Goal: Information Seeking & Learning: Check status

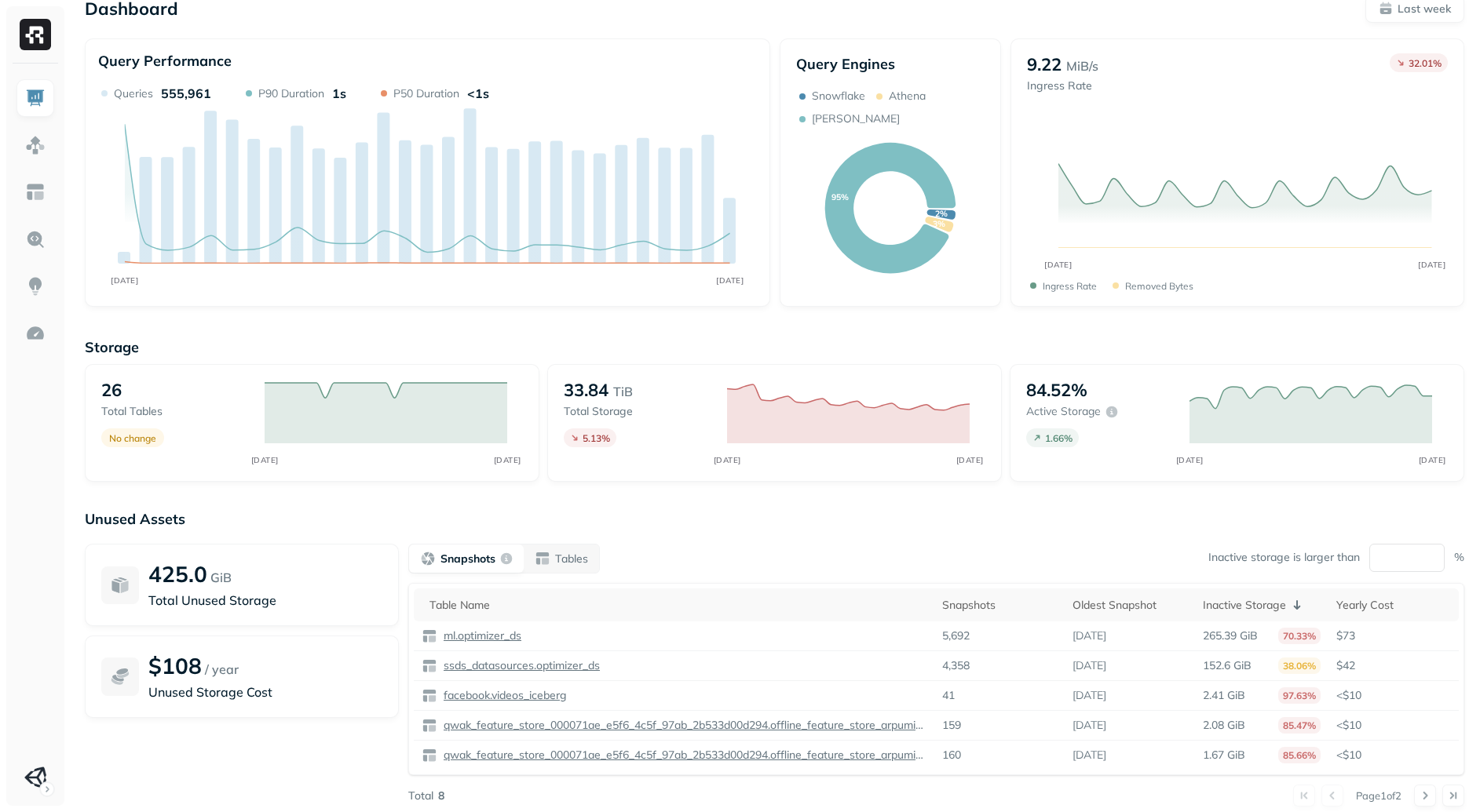
scroll to position [55, 0]
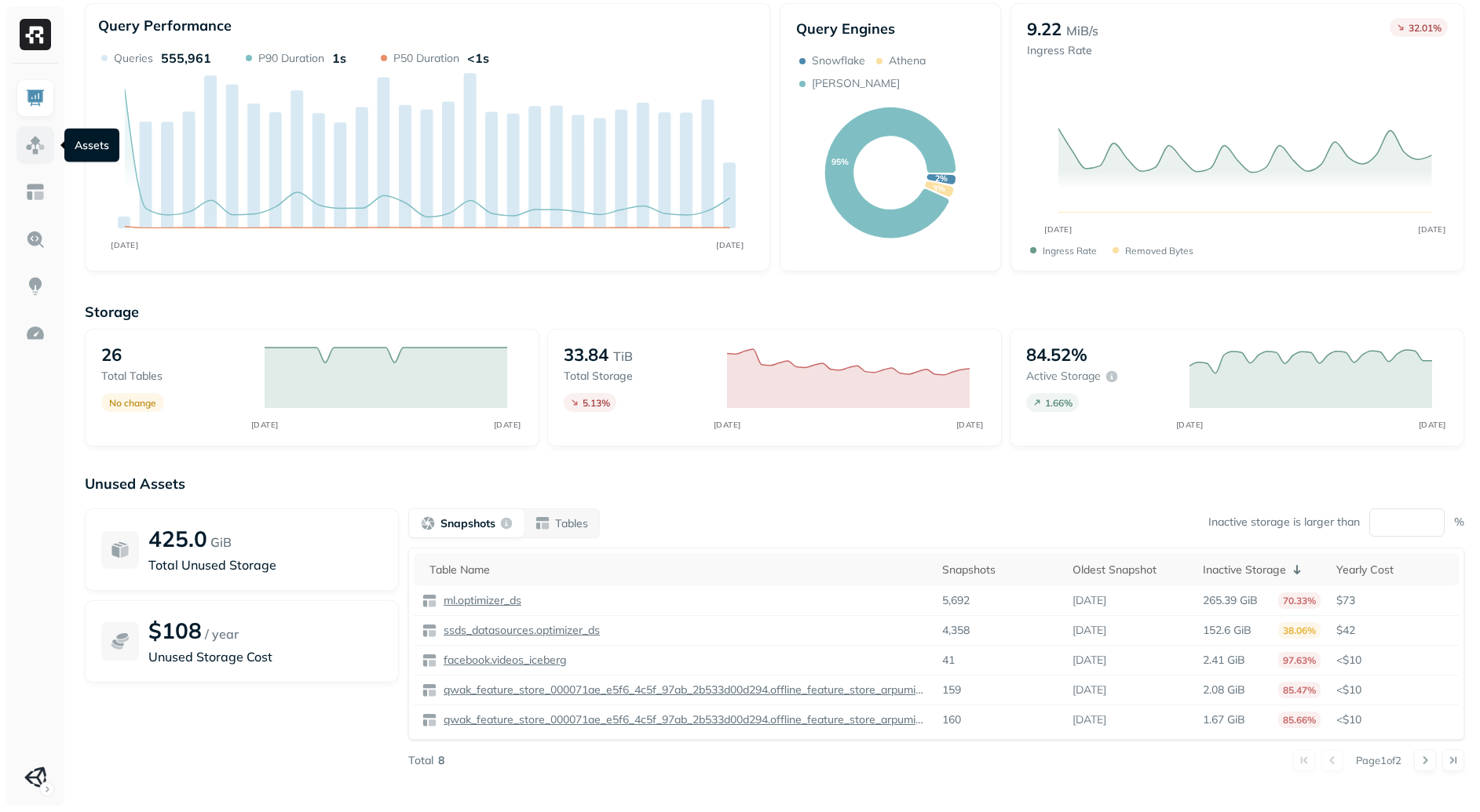
click at [42, 140] on img at bounding box center [34, 145] width 20 height 20
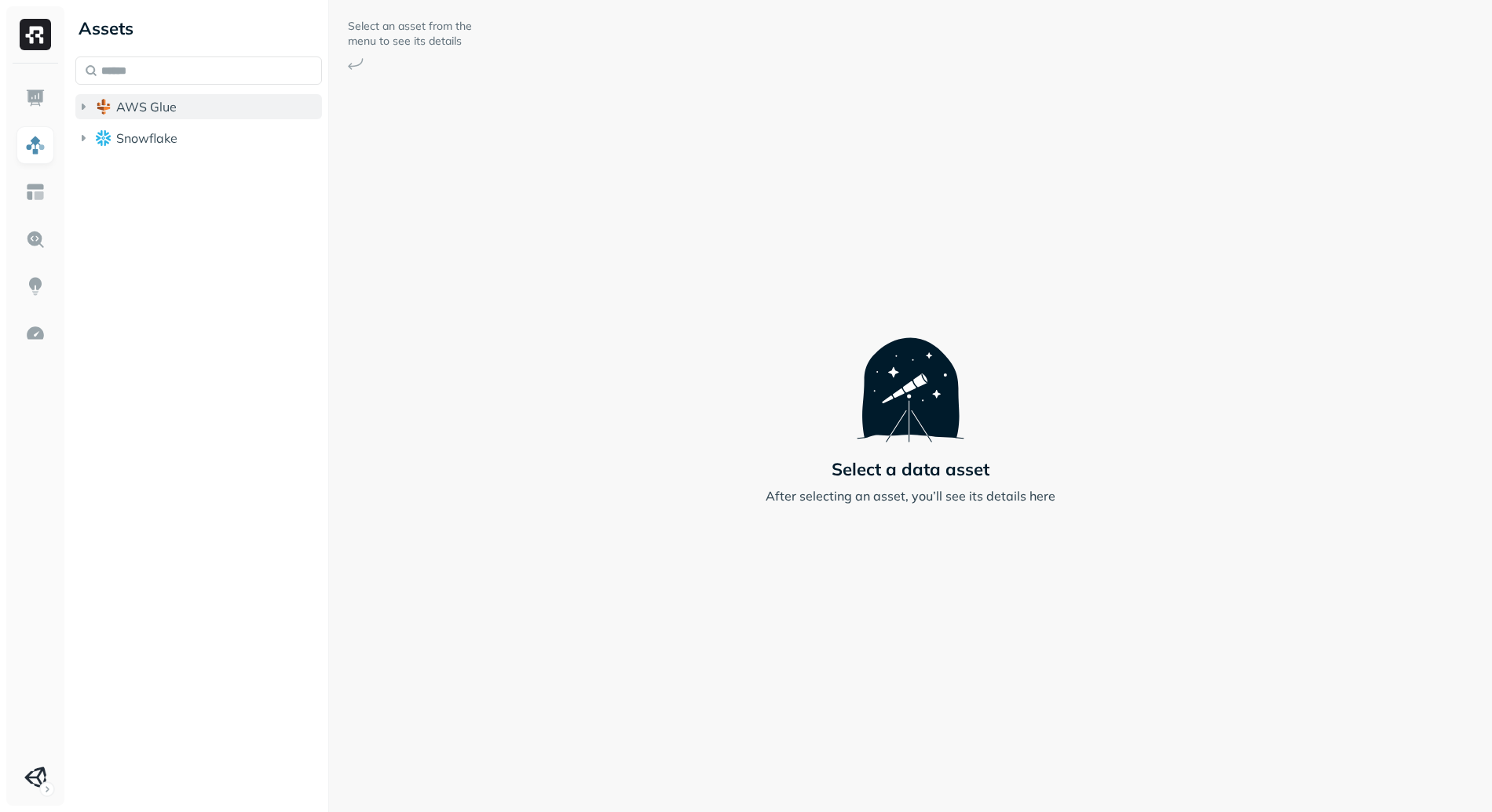
click at [165, 106] on span "AWS Glue" at bounding box center [146, 107] width 60 height 15
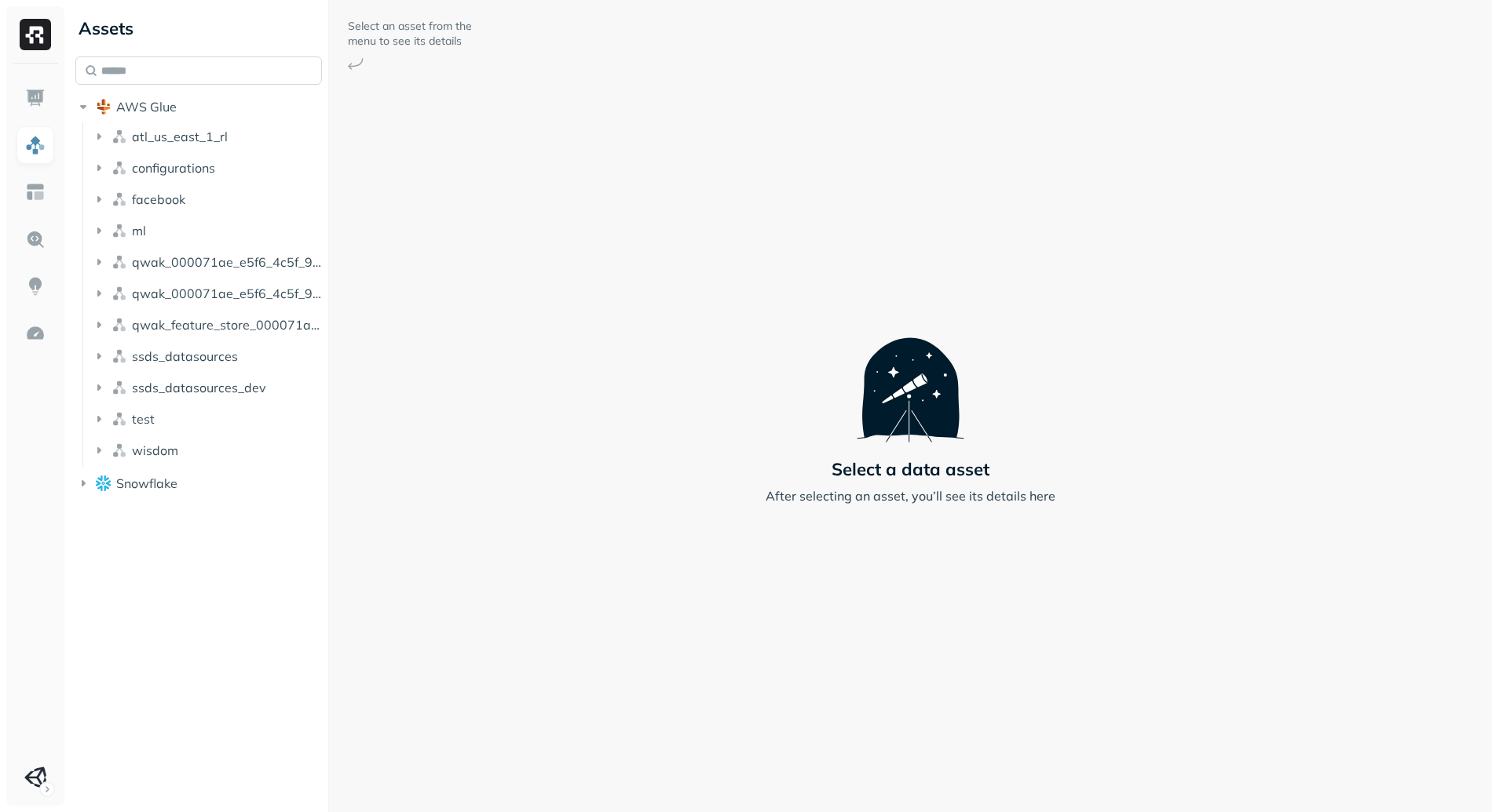
click at [198, 68] on input "text" at bounding box center [198, 71] width 247 height 29
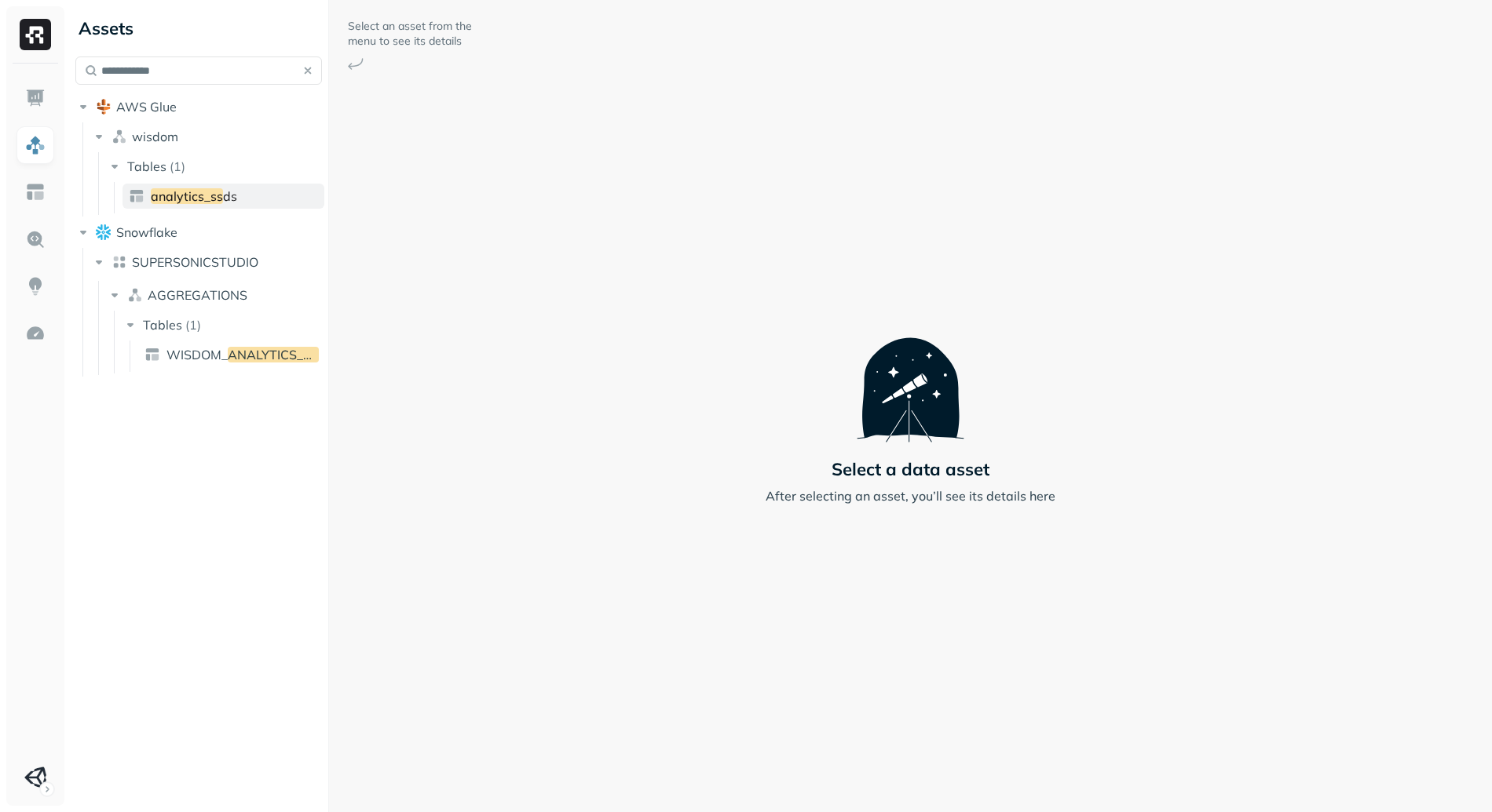
type input "**********"
click at [238, 191] on link "analytics_ss ds" at bounding box center [223, 196] width 202 height 25
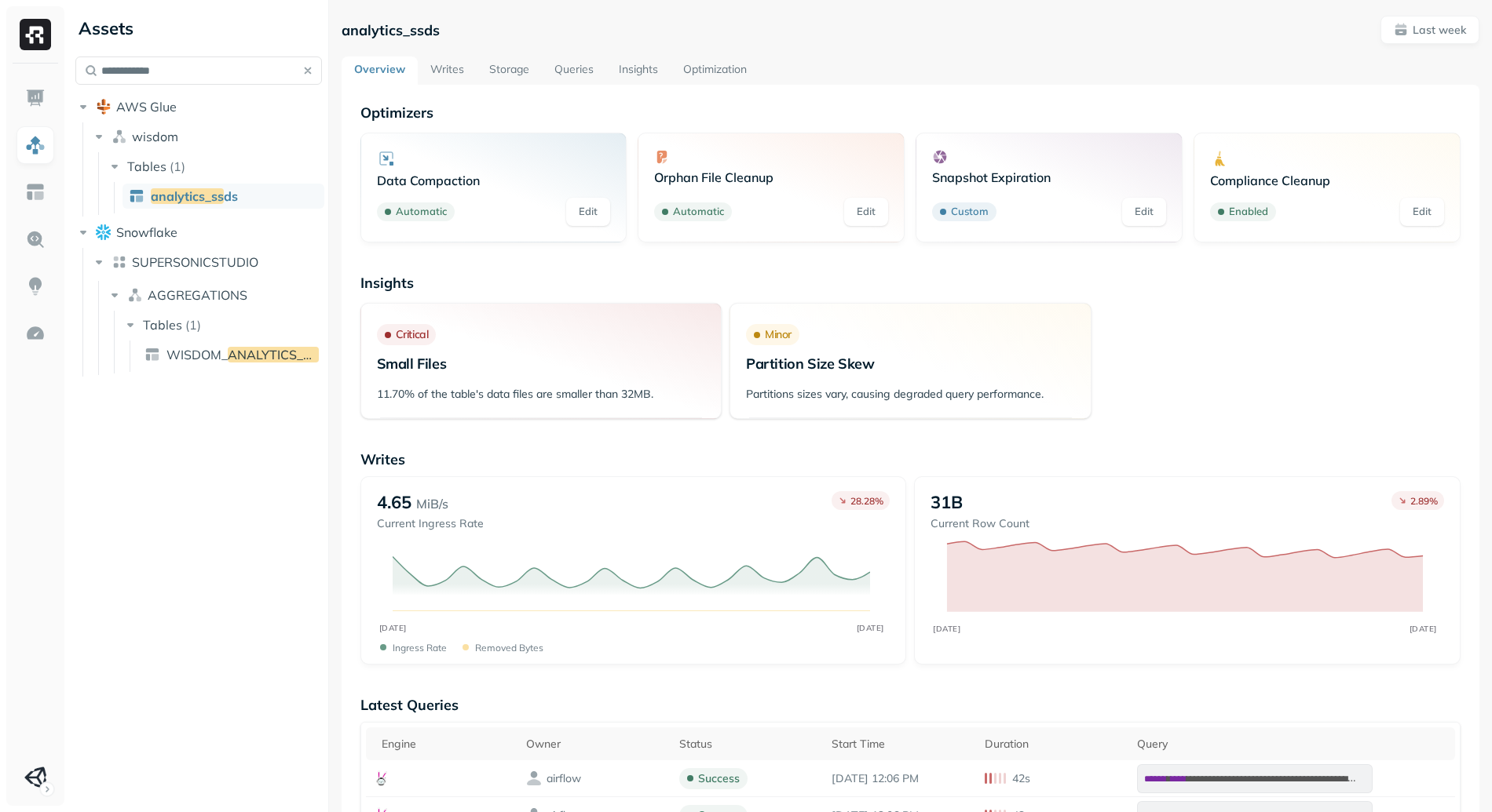
click at [434, 78] on link "Writes" at bounding box center [447, 71] width 59 height 29
click at [519, 59] on link "Storage" at bounding box center [509, 71] width 65 height 29
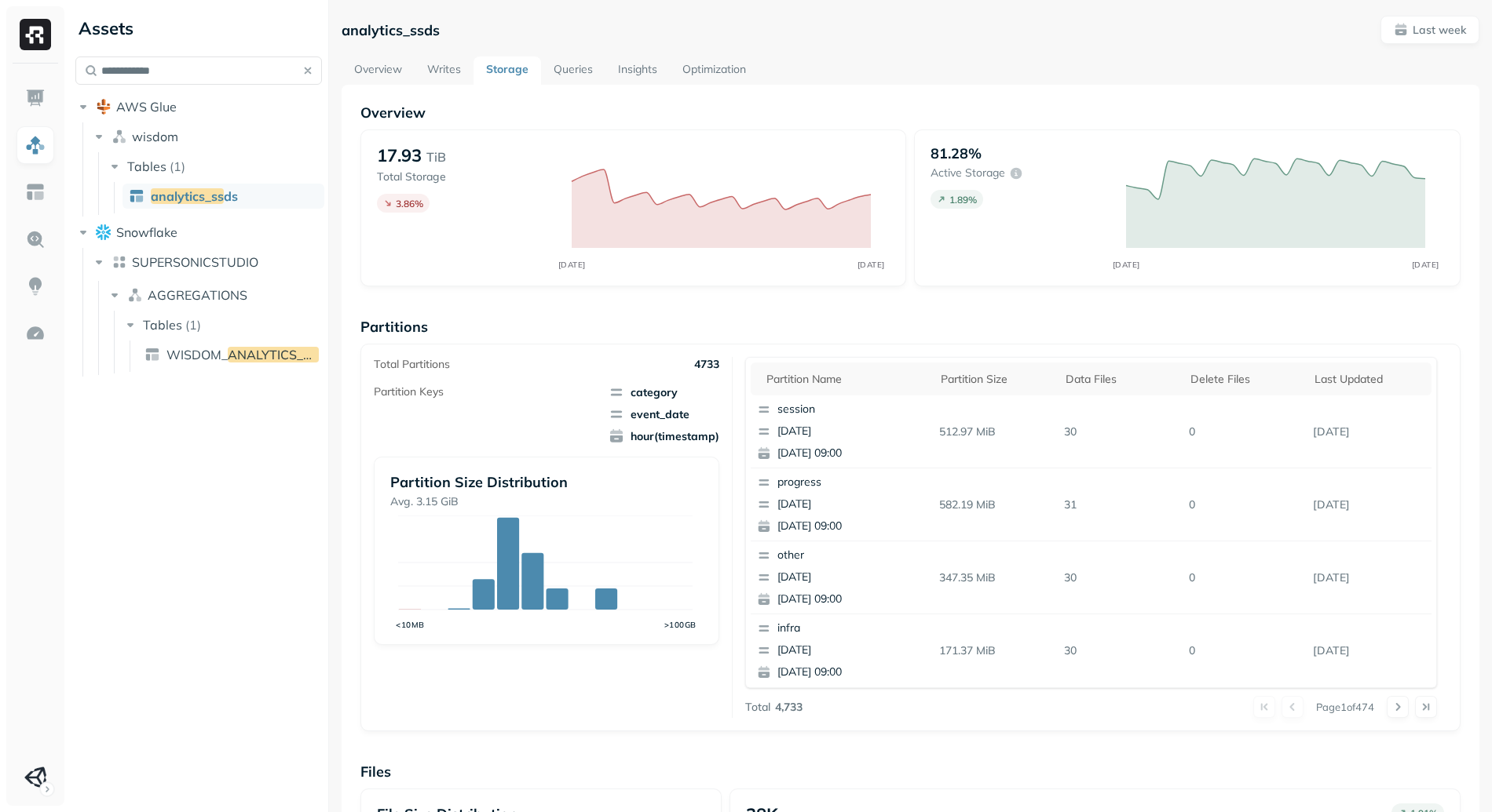
click at [309, 72] on button "button" at bounding box center [307, 71] width 22 height 22
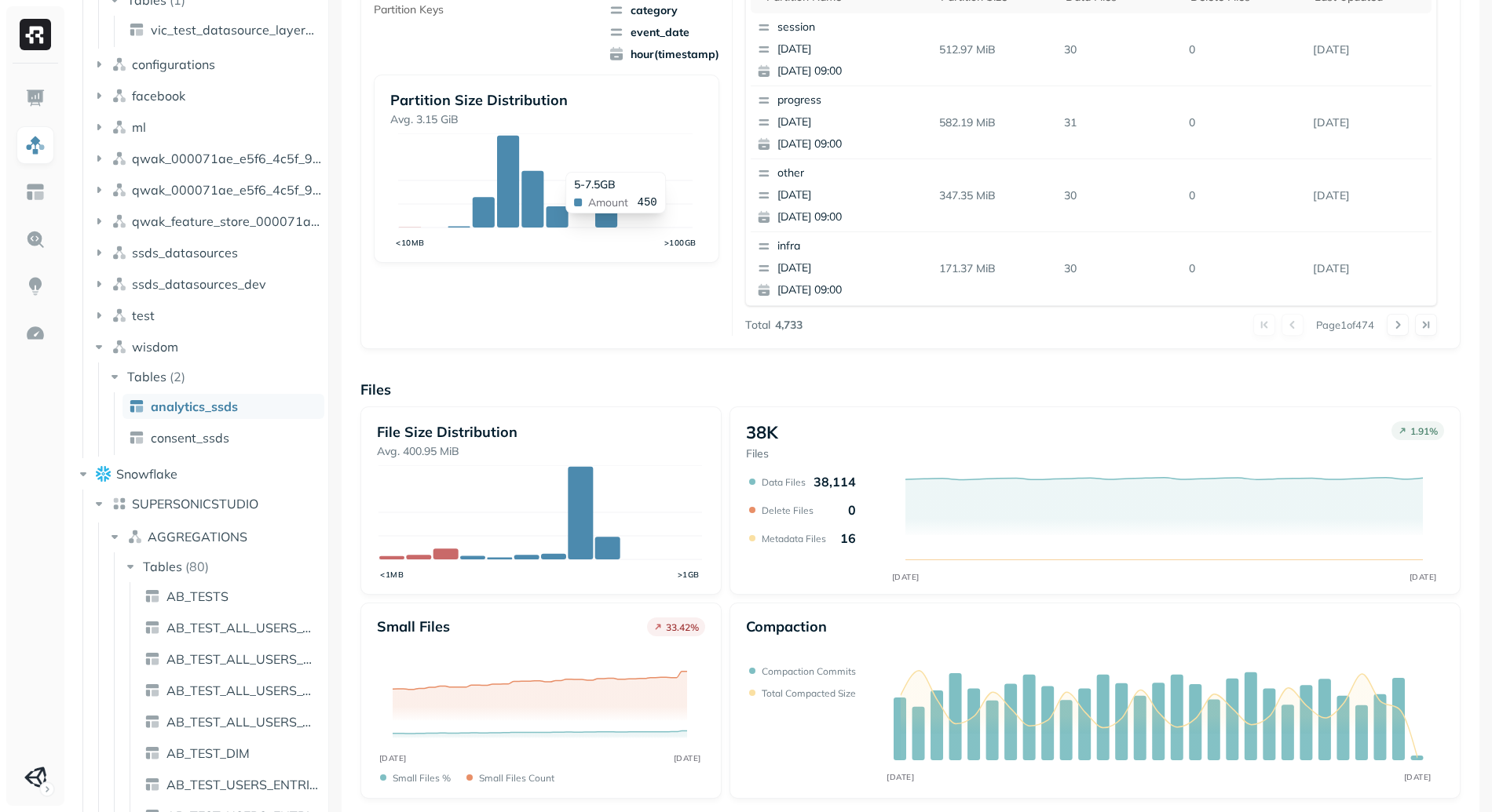
scroll to position [120, 0]
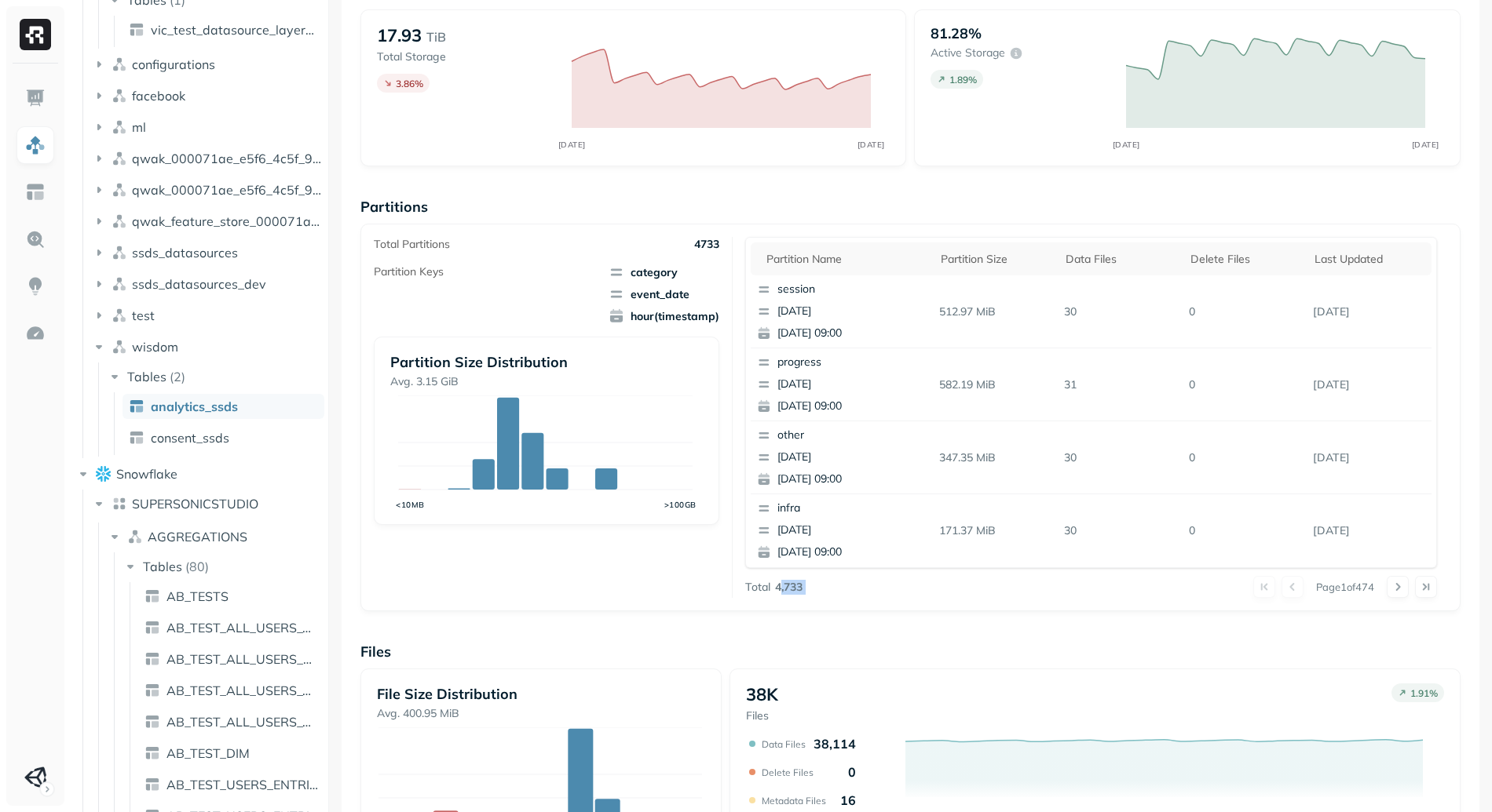
drag, startPoint x: 776, startPoint y: 587, endPoint x: 839, endPoint y: 587, distance: 63.0
click at [839, 587] on div "Total 4,733 Page 1 of 474" at bounding box center [1092, 587] width 692 height 22
click at [840, 587] on div "Page 1 of 474" at bounding box center [1119, 587] width 634 height 22
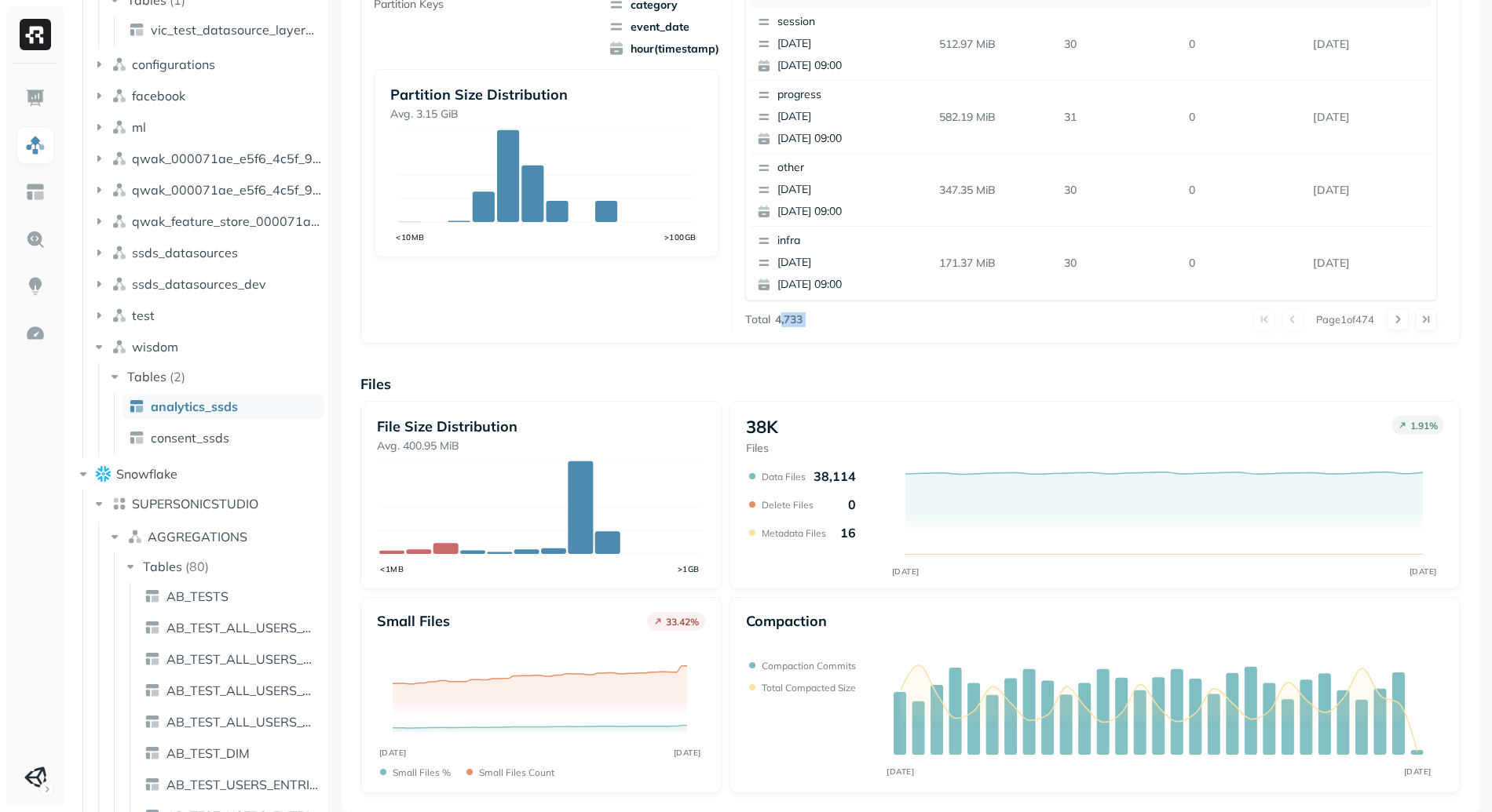
click at [852, 313] on div "Page 1 of 474" at bounding box center [1119, 319] width 634 height 22
click at [789, 324] on p "4,733" at bounding box center [788, 320] width 28 height 15
drag, startPoint x: 807, startPoint y: 324, endPoint x: 764, endPoint y: 319, distance: 43.3
click at [764, 319] on div "Total 4,733 Page 1 of 474" at bounding box center [1092, 319] width 692 height 22
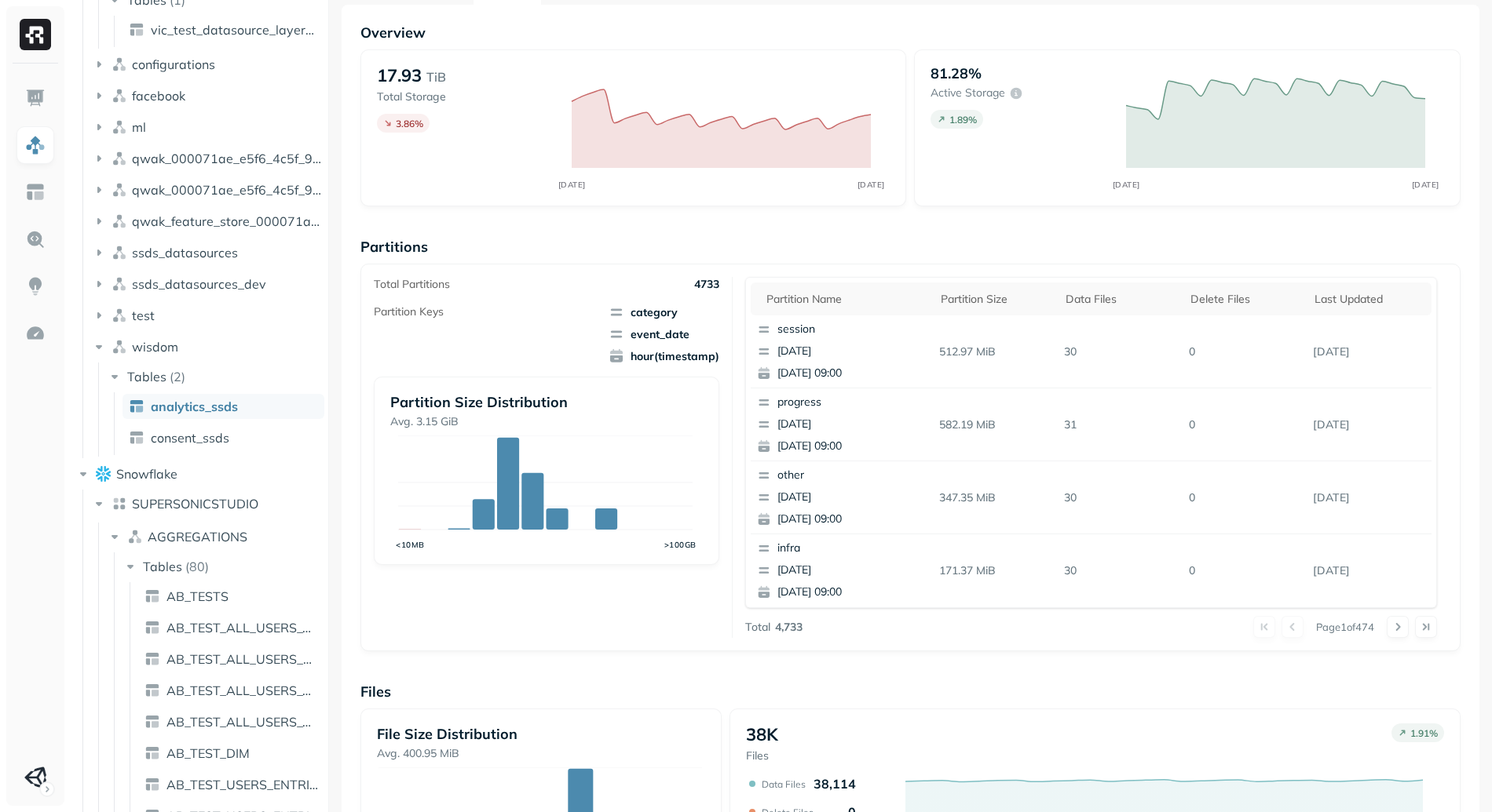
scroll to position [0, 0]
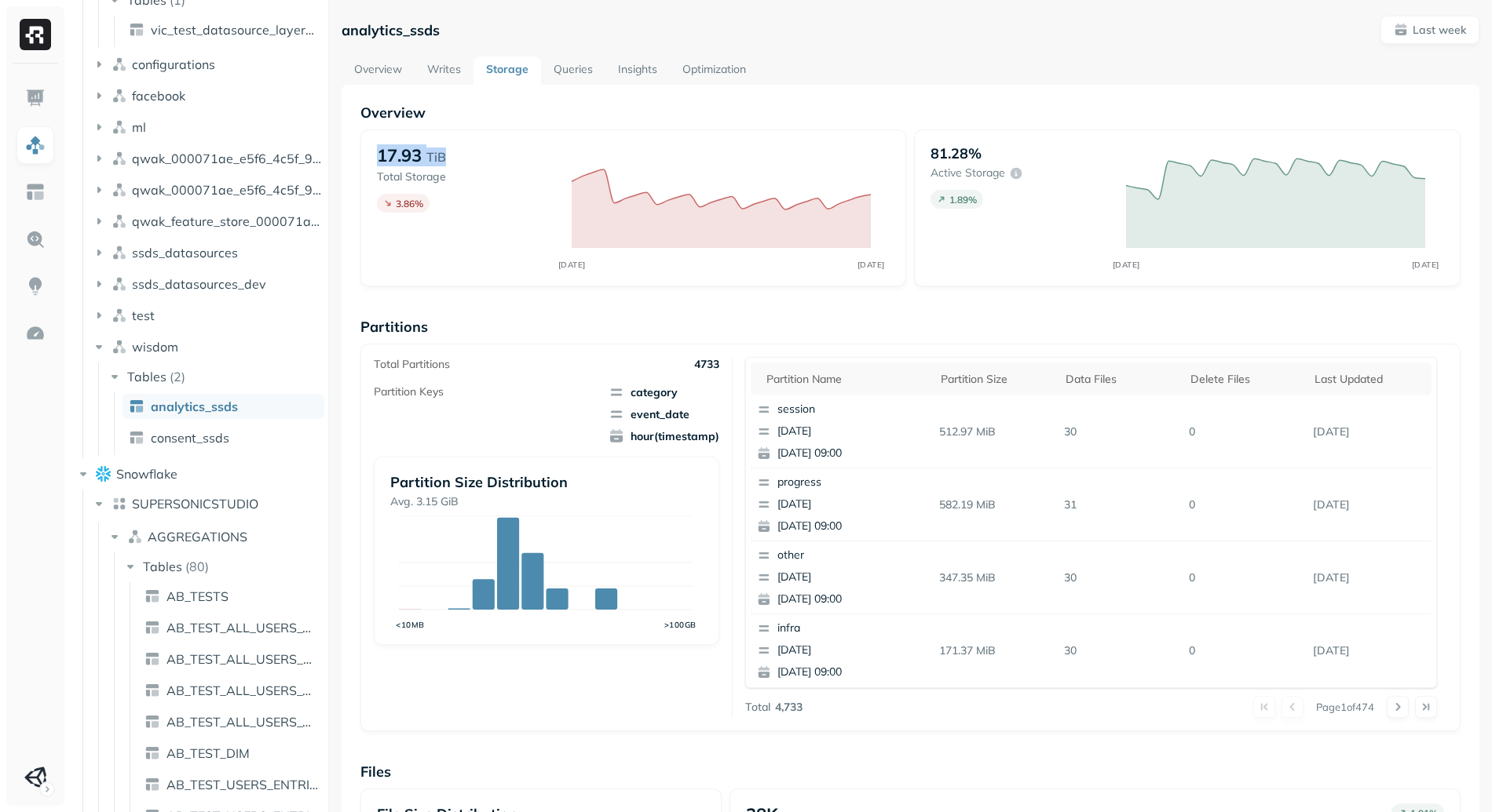
drag, startPoint x: 380, startPoint y: 152, endPoint x: 469, endPoint y: 151, distance: 89.0
click at [469, 151] on div "17.93 TiB" at bounding box center [466, 155] width 180 height 22
drag, startPoint x: 470, startPoint y: 151, endPoint x: 496, endPoint y: 176, distance: 36.1
click at [470, 151] on div "17.93 TiB" at bounding box center [466, 155] width 180 height 22
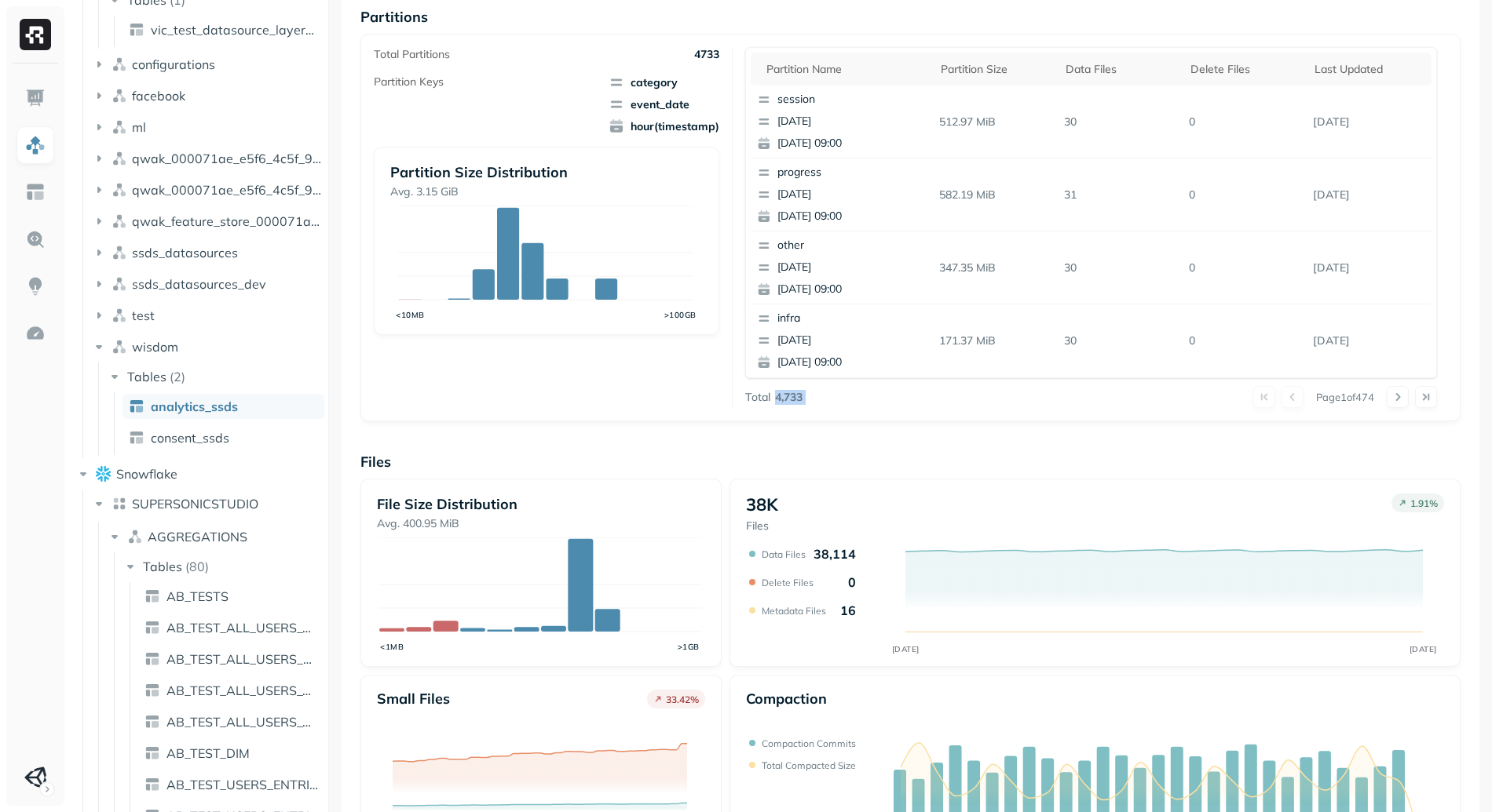
drag, startPoint x: 770, startPoint y: 397, endPoint x: 836, endPoint y: 399, distance: 66.0
click at [836, 399] on div "Total 4,733 Page 1 of 474" at bounding box center [1092, 396] width 692 height 22
click at [836, 399] on div "Page 1 of 474" at bounding box center [1119, 396] width 634 height 22
click at [764, 422] on div "Overview 17.93 TiB Total Storage 3.86 % SEP [DATE] 81.28% Active storage 1.89 %…" at bounding box center [910, 332] width 1100 height 1078
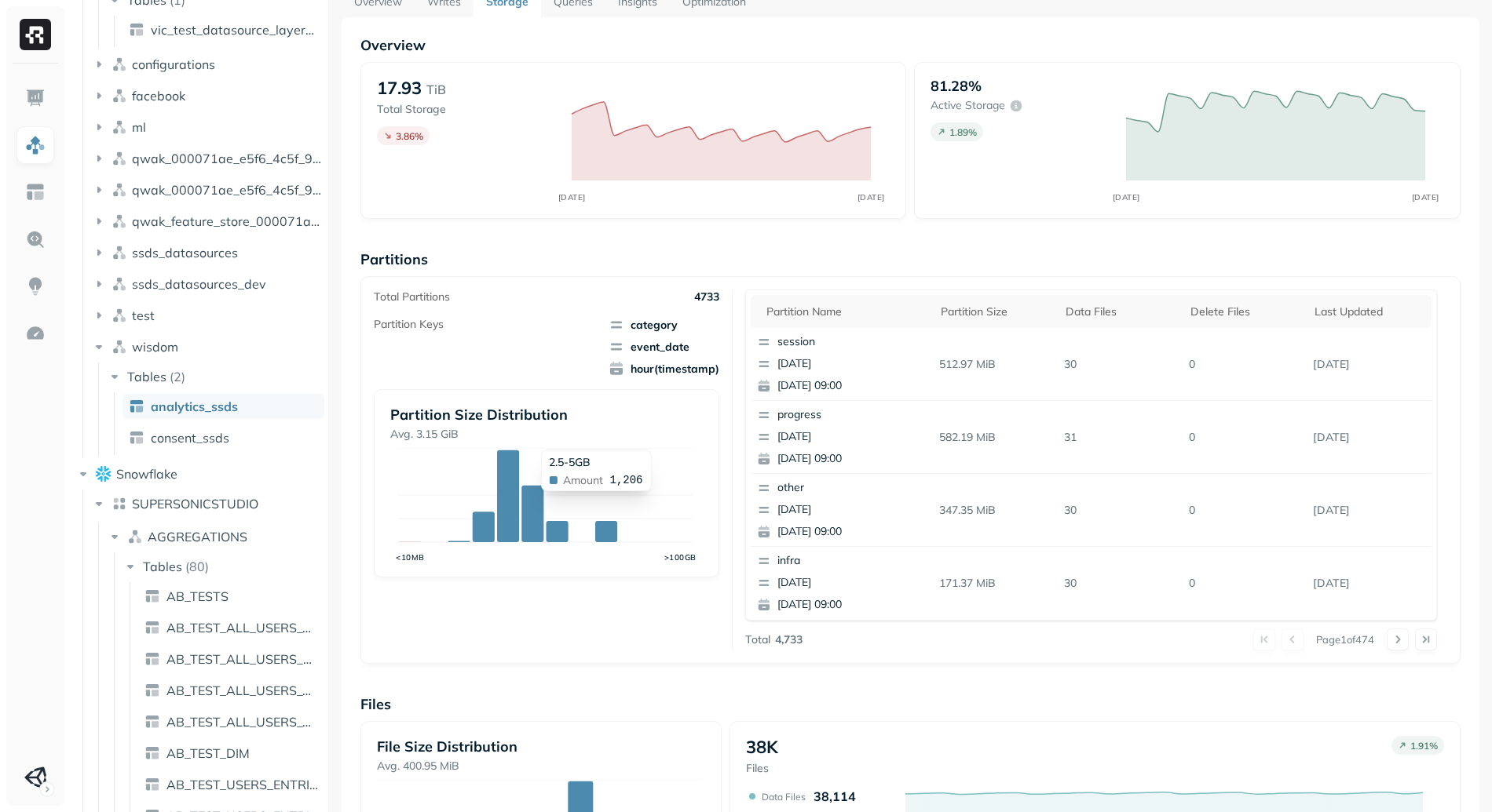
scroll to position [0, 0]
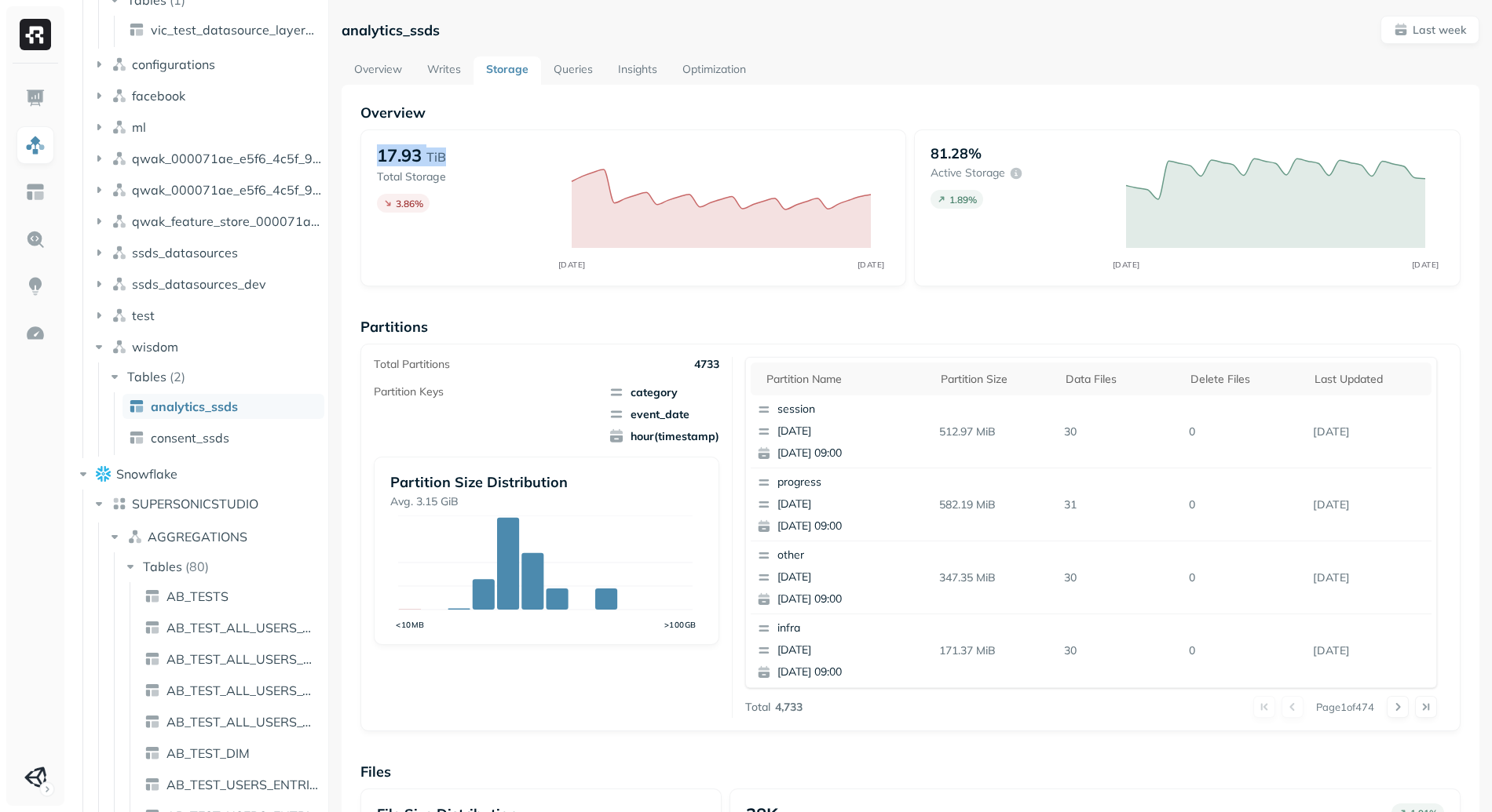
drag, startPoint x: 378, startPoint y: 153, endPoint x: 474, endPoint y: 154, distance: 96.0
click at [474, 154] on div "17.93 TiB Total Storage 3.86 % SEP [DATE]" at bounding box center [633, 208] width 546 height 157
click at [474, 158] on div "17.93 TiB" at bounding box center [466, 155] width 180 height 22
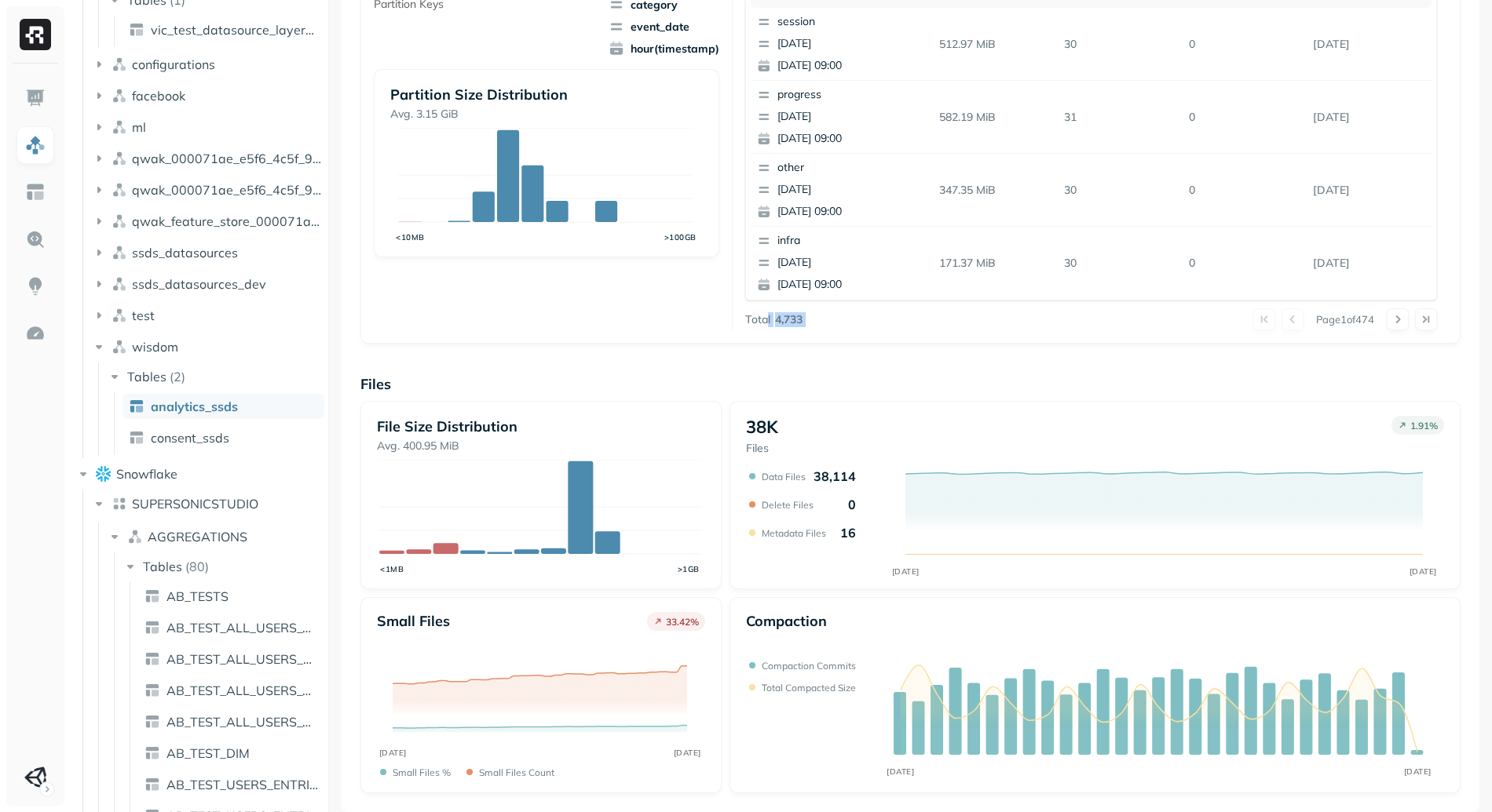
drag, startPoint x: 766, startPoint y: 322, endPoint x: 855, endPoint y: 322, distance: 89.0
click at [855, 322] on div "Total 4,733 Page 1 of 474" at bounding box center [1092, 319] width 692 height 22
click at [855, 322] on div "Page 1 of 474" at bounding box center [1119, 319] width 634 height 22
click at [764, 335] on div "Total Partitions 4733 Partition Keys category event_date hour(timestamp) Partit…" at bounding box center [910, 150] width 1100 height 388
click at [781, 317] on p "4,733" at bounding box center [788, 320] width 28 height 15
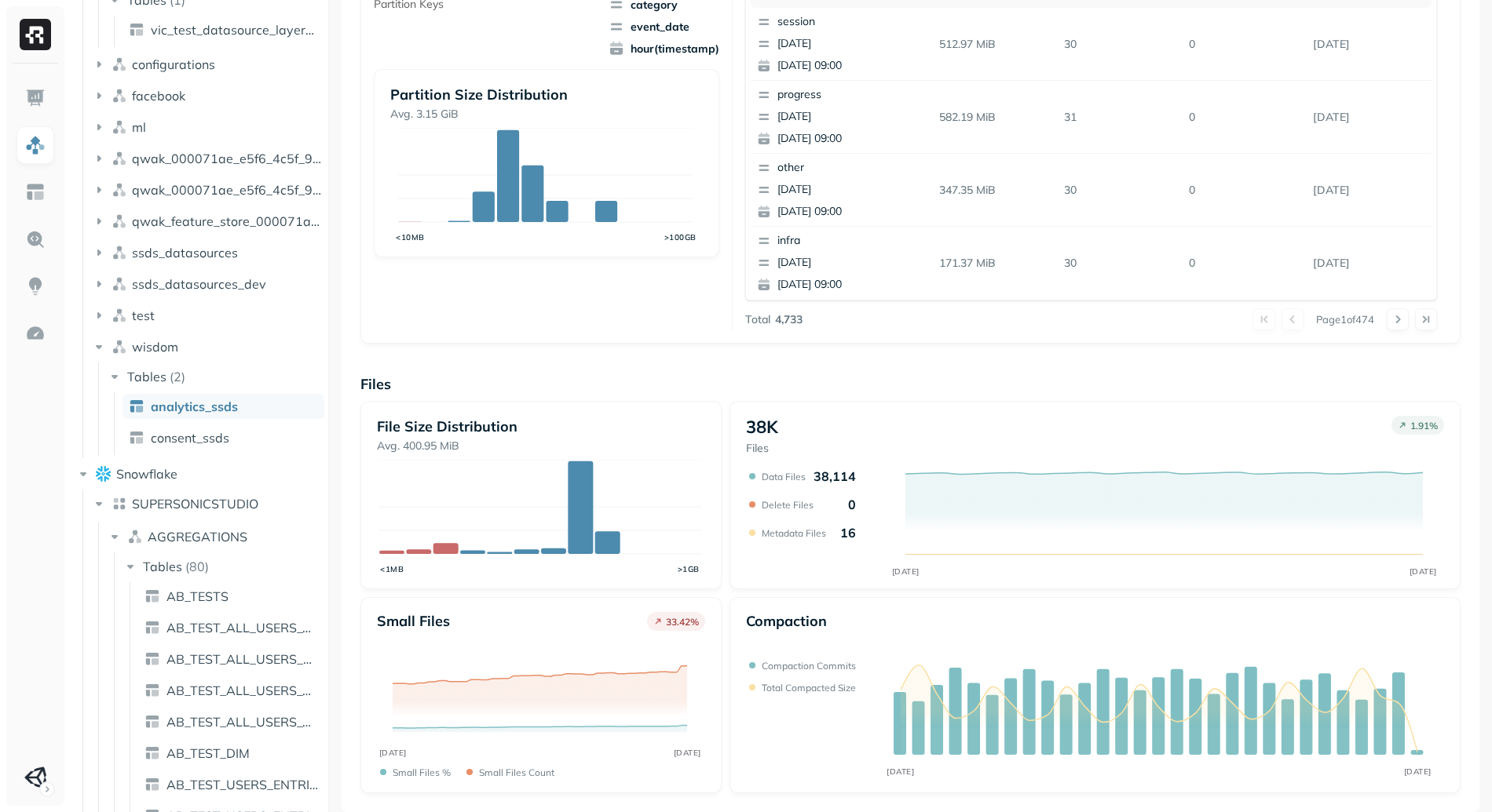
drag, startPoint x: 807, startPoint y: 315, endPoint x: 713, endPoint y: 312, distance: 94.0
click at [724, 314] on div "Total Partitions 4733 Partition Keys category event_date hour(timestamp) Partit…" at bounding box center [910, 150] width 1073 height 361
click at [782, 313] on p "4,733" at bounding box center [788, 320] width 28 height 15
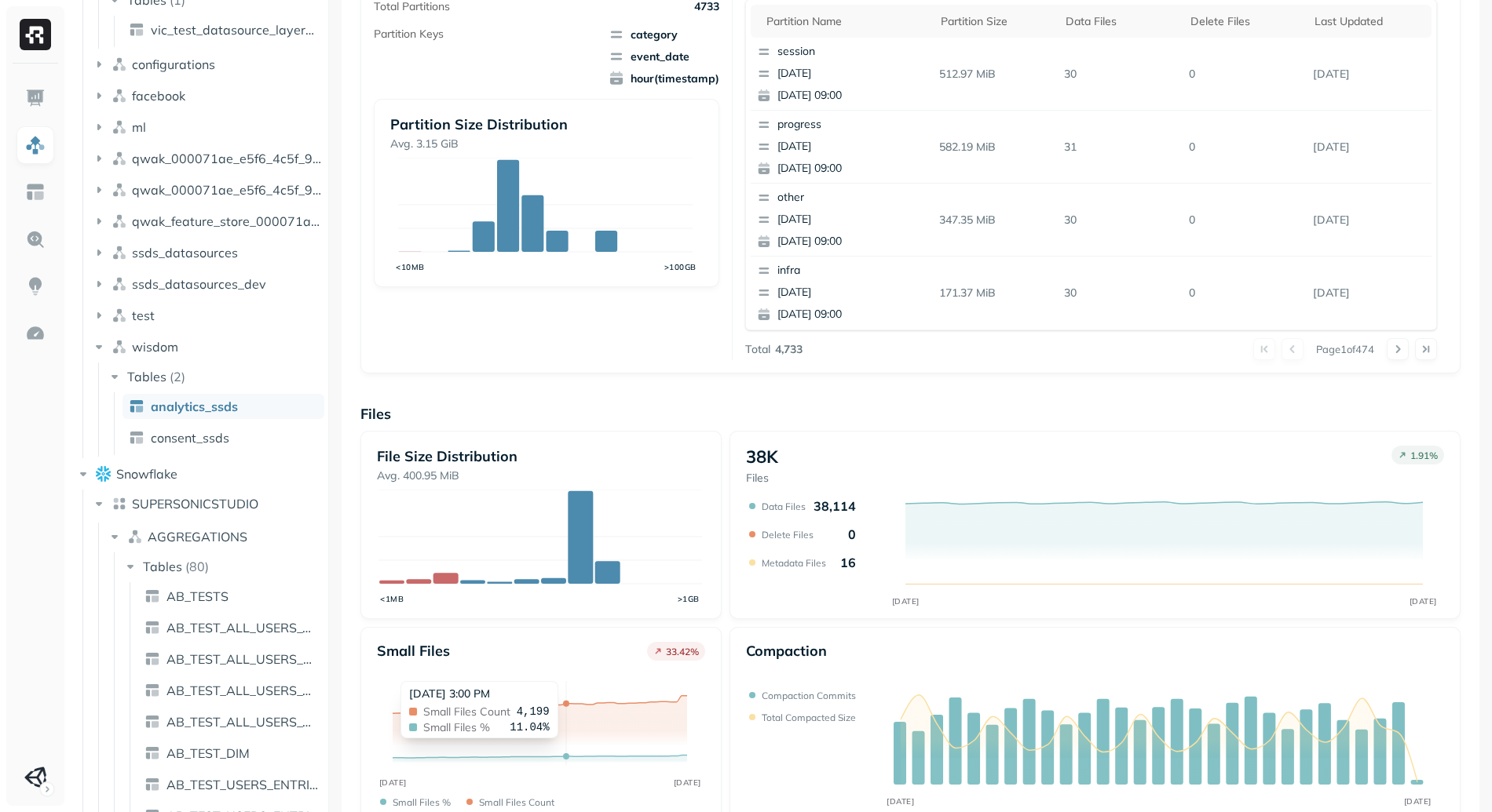
scroll to position [0, 0]
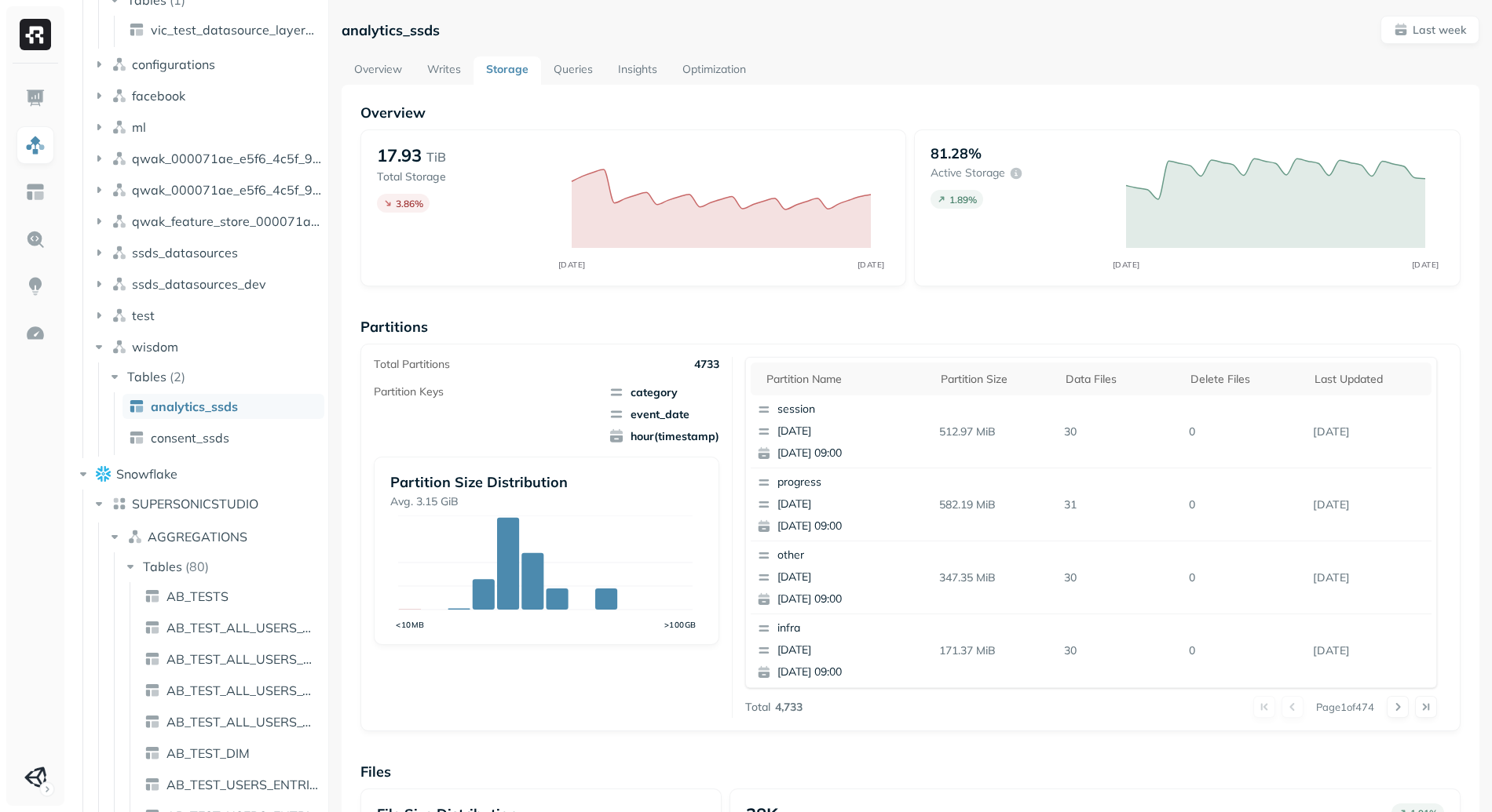
click at [374, 33] on p "analytics_ssds" at bounding box center [390, 30] width 98 height 18
click at [374, 32] on p "analytics_ssds" at bounding box center [390, 30] width 98 height 18
copy p "analytics_ssds"
click at [375, 21] on p "analytics_ssds" at bounding box center [390, 30] width 98 height 18
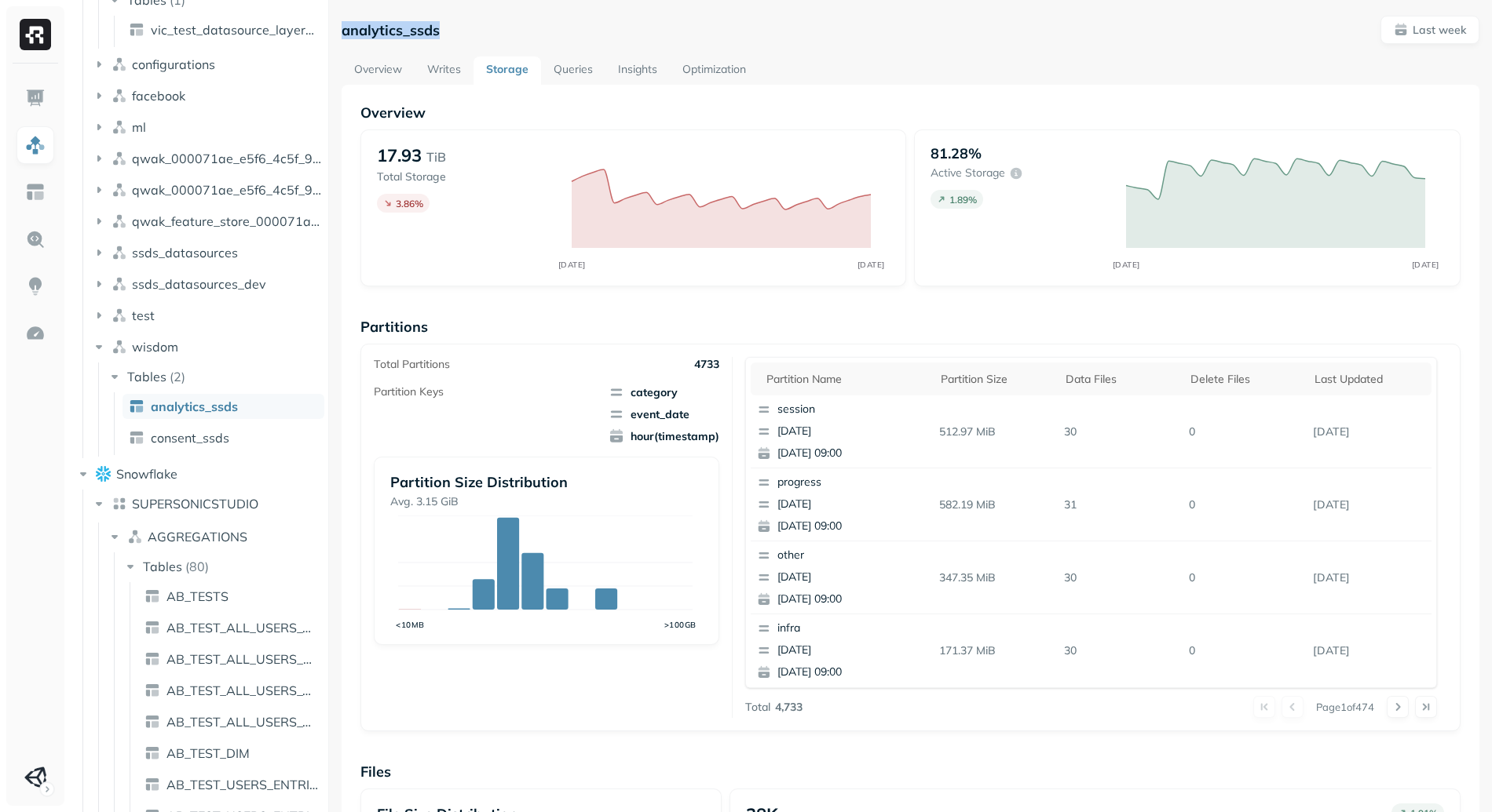
click at [394, 11] on div "analytics_ssds Last week Overview Writes Storage Queries Insights Optimization …" at bounding box center [910, 406] width 1163 height 812
click at [392, 32] on p "analytics_ssds" at bounding box center [390, 30] width 98 height 18
click at [391, 32] on p "analytics_ssds" at bounding box center [390, 30] width 98 height 18
copy p "analytics_ssds"
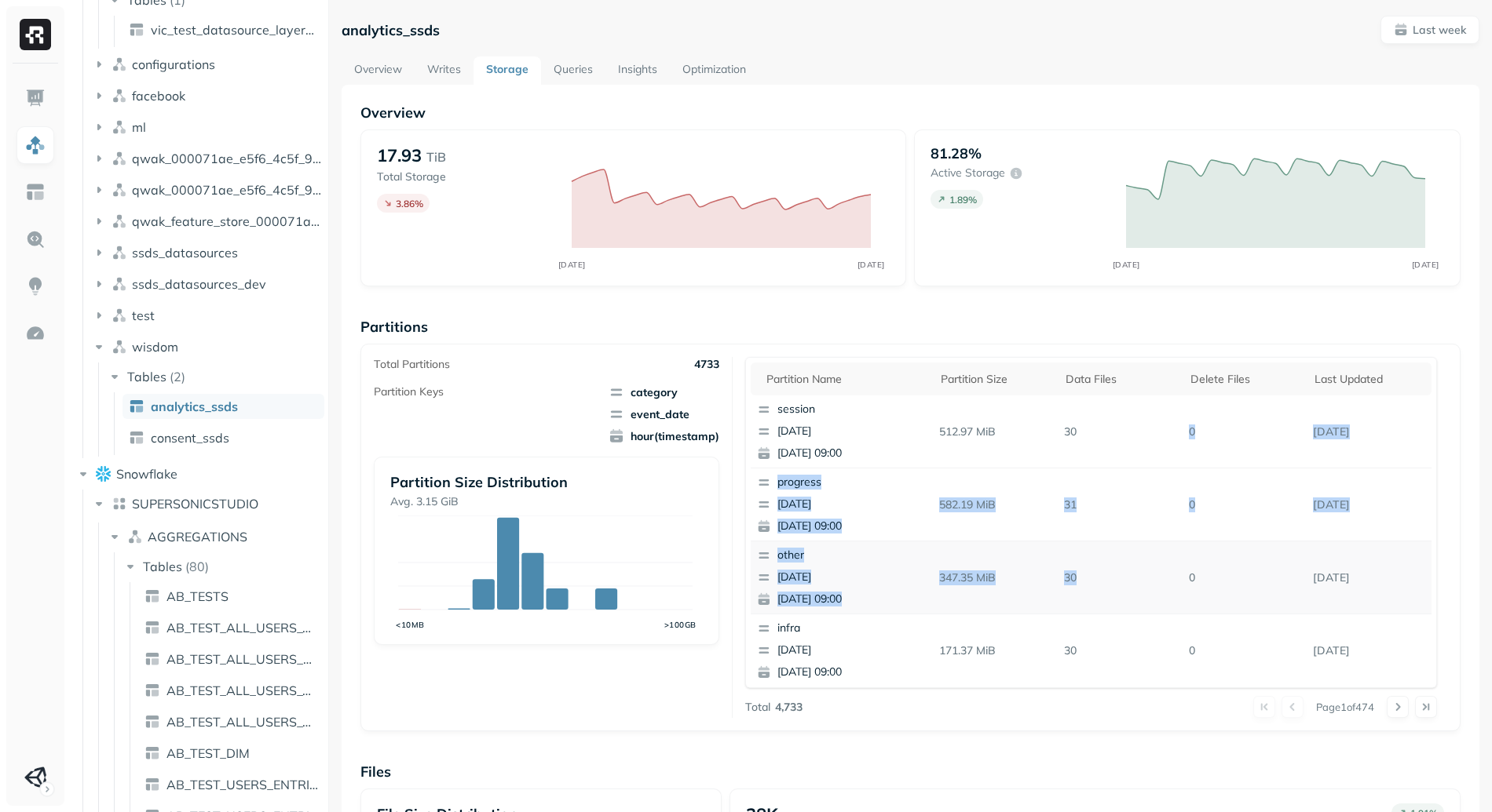
drag, startPoint x: 1065, startPoint y: 443, endPoint x: 1167, endPoint y: 577, distance: 168.4
click at [1167, 577] on tbody "session [DATE] [DATE] 09:00 512.97 MiB 30 0 [DATE] progress [DATE] [DATE] 09:00…" at bounding box center [1091, 760] width 681 height 729
click at [1167, 577] on p "30" at bounding box center [1119, 578] width 125 height 28
drag, startPoint x: 1080, startPoint y: 438, endPoint x: 1106, endPoint y: 432, distance: 26.7
click at [1094, 436] on p "30" at bounding box center [1119, 432] width 125 height 28
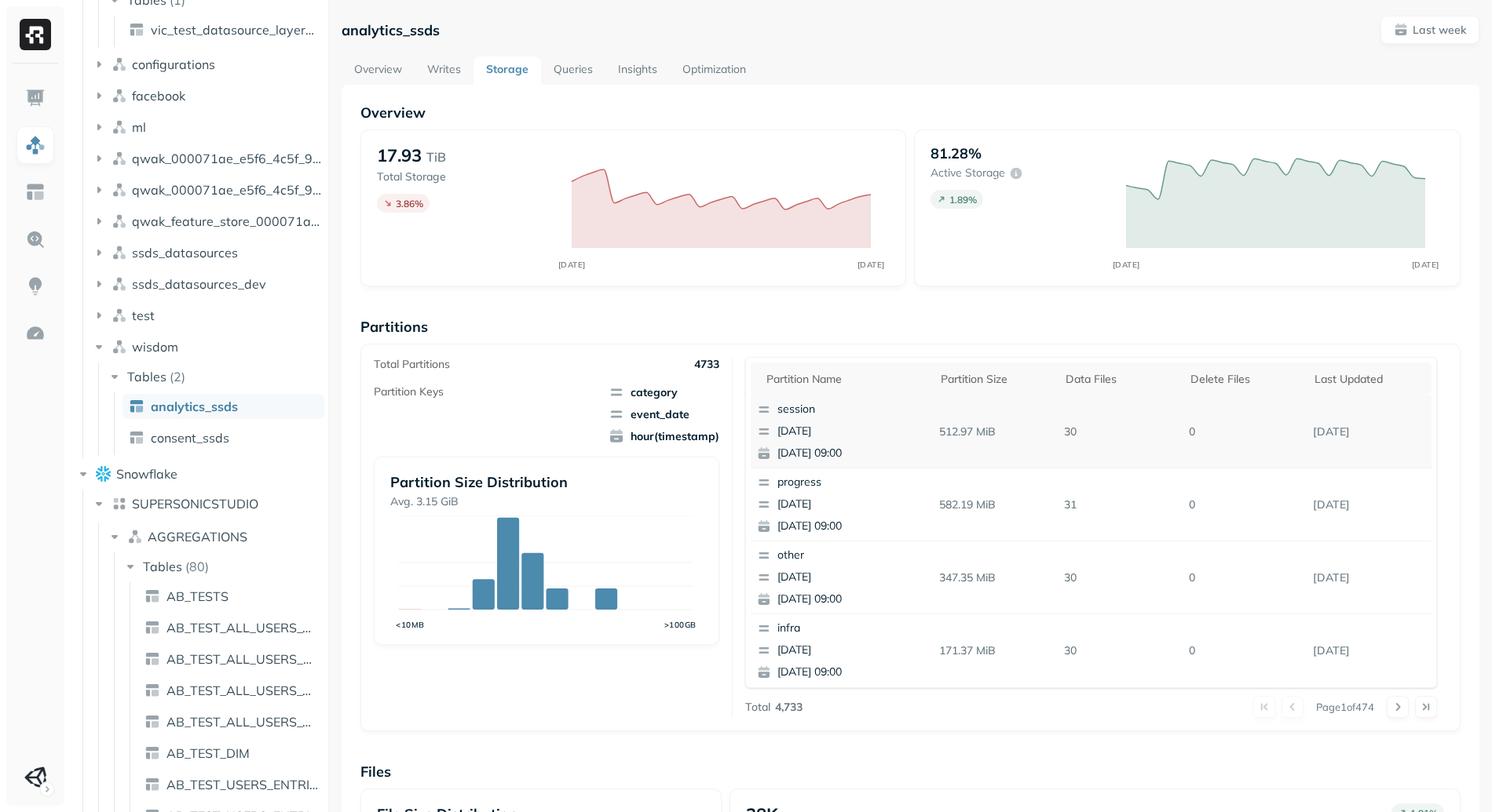
click at [1057, 430] on p "30" at bounding box center [1119, 432] width 125 height 28
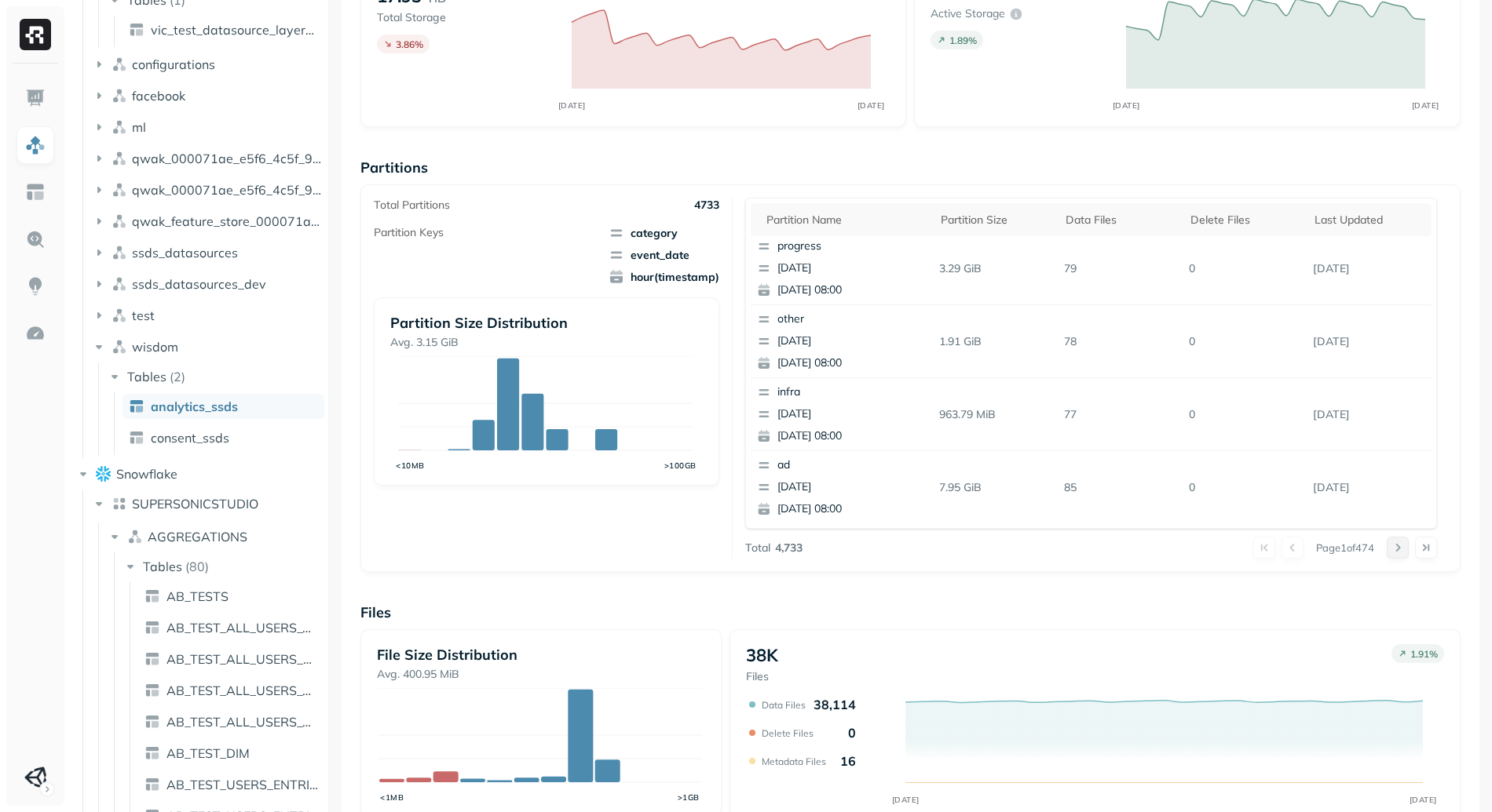
click at [1386, 550] on button at bounding box center [1397, 547] width 22 height 22
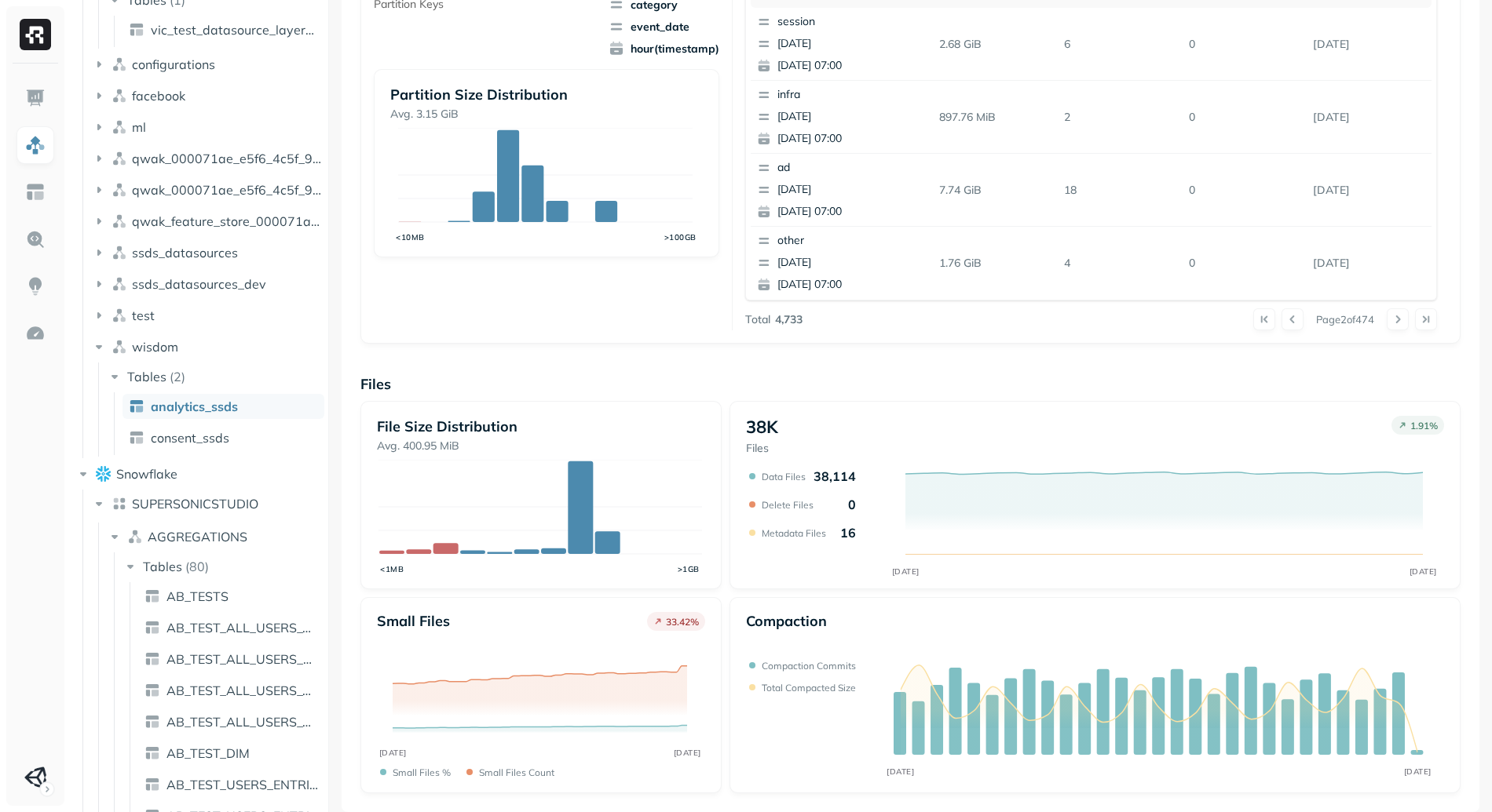
scroll to position [0, 0]
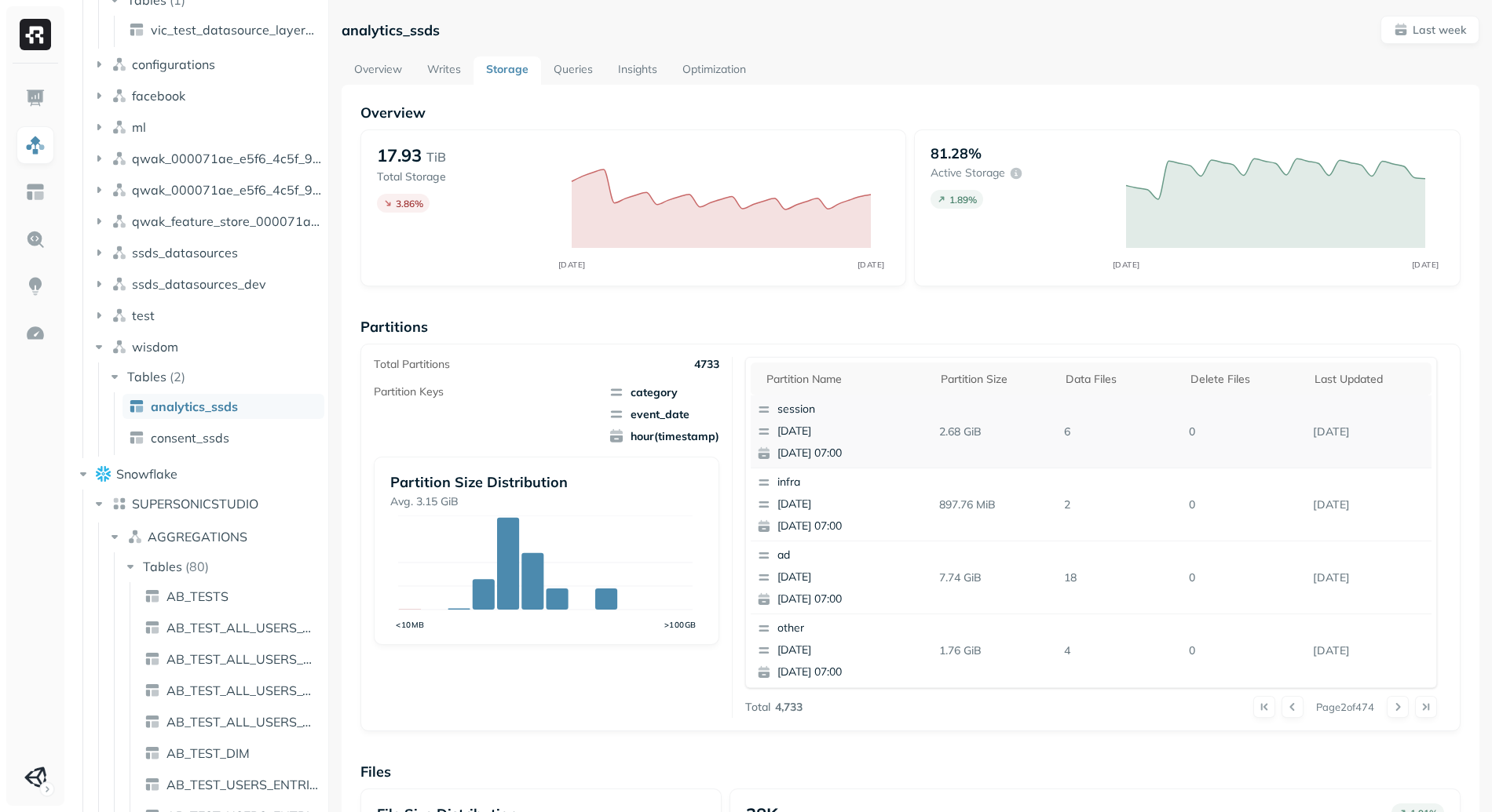
click at [844, 450] on p "[DATE] 07:00" at bounding box center [853, 454] width 153 height 15
click at [605, 371] on div "Total Partitions 4733" at bounding box center [546, 365] width 345 height 15
